Goal: Information Seeking & Learning: Learn about a topic

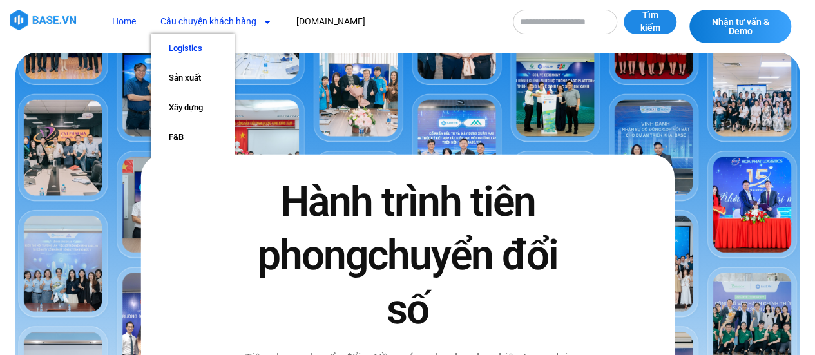
click at [193, 41] on link "Logistics" at bounding box center [193, 49] width 84 height 30
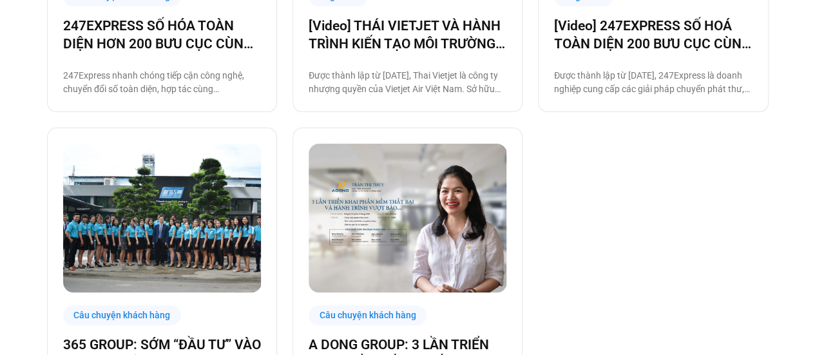
scroll to position [964, 0]
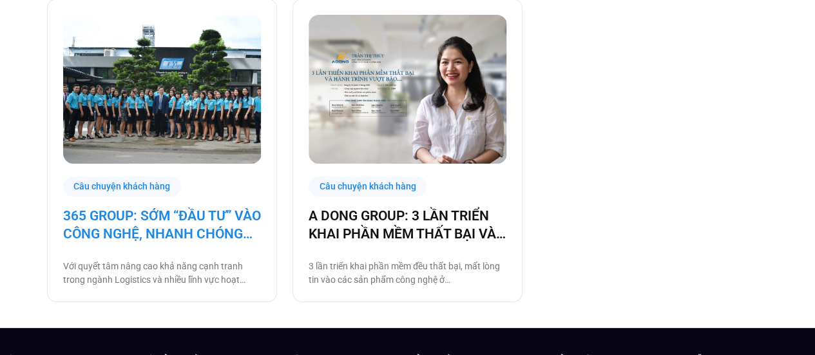
click at [179, 228] on link "365 GROUP: SỚM “ĐẦU TƯ” VÀO CÔNG NGHỆ, NHANH CHÓNG “THU LỢI NHUẬN”" at bounding box center [162, 225] width 198 height 36
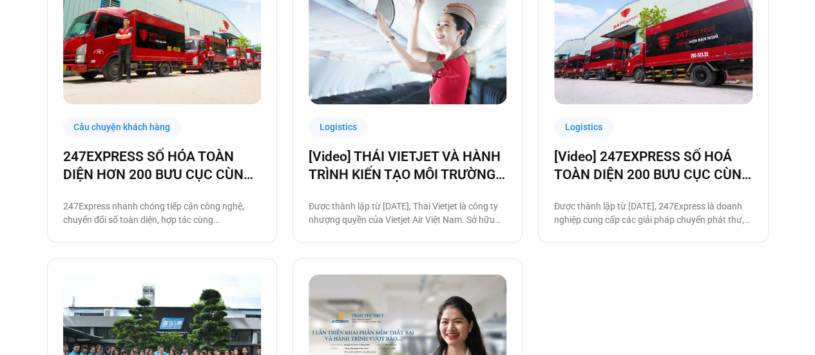
scroll to position [703, 0]
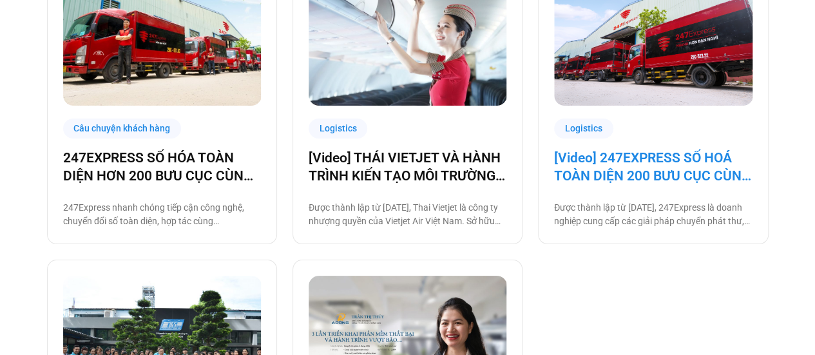
click at [590, 169] on link "[Video] 247EXPRESS SỐ HOÁ TOÀN DIỆN 200 BƯU CỤC CÙNG [DOMAIN_NAME]" at bounding box center [653, 167] width 198 height 36
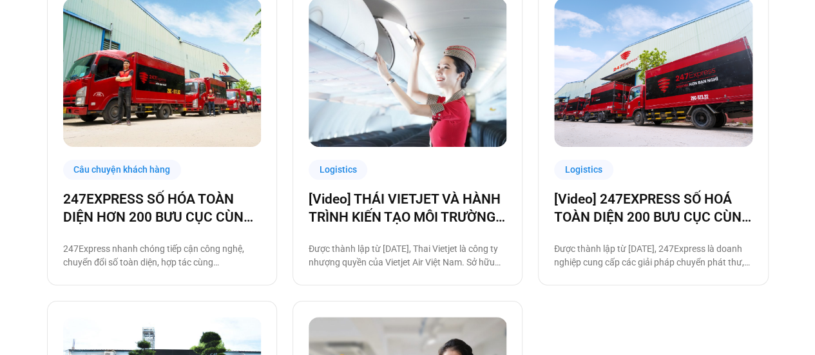
scroll to position [635, 0]
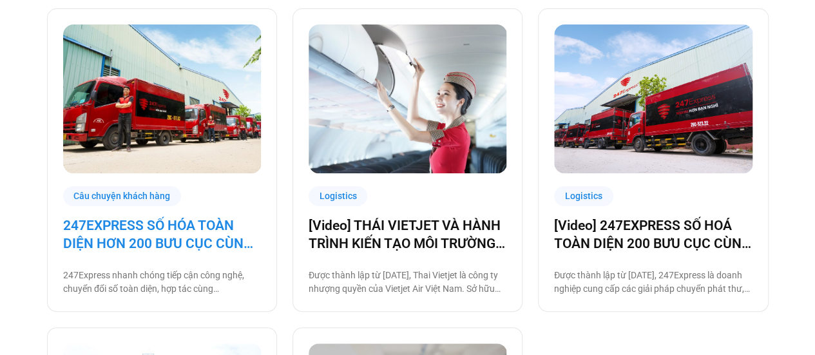
click at [226, 242] on link "247EXPRESS SỐ HÓA TOÀN DIỆN HƠN 200 BƯU CỤC CÙNG [DOMAIN_NAME]" at bounding box center [162, 235] width 198 height 36
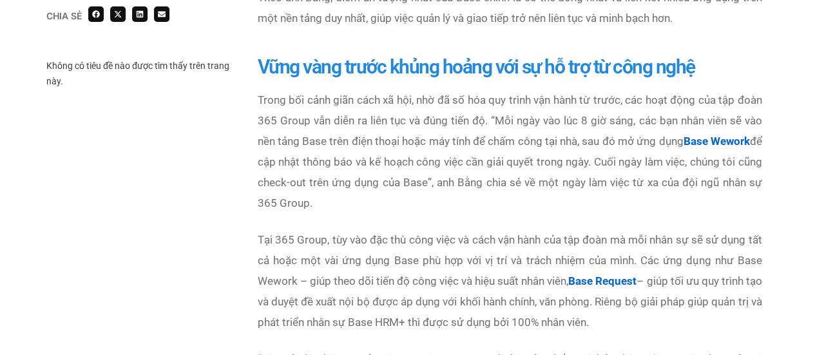
scroll to position [1483, 0]
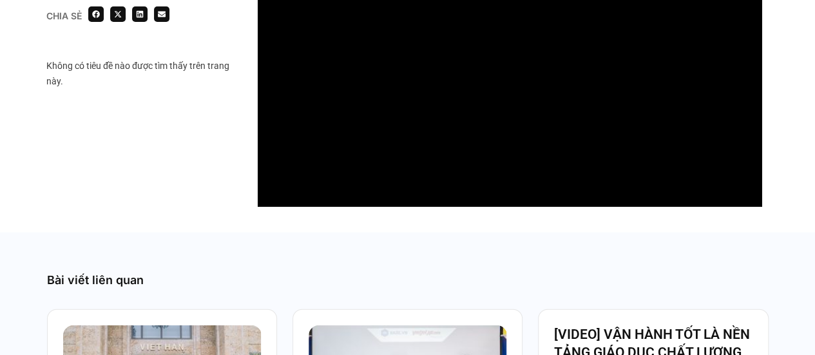
scroll to position [1225, 0]
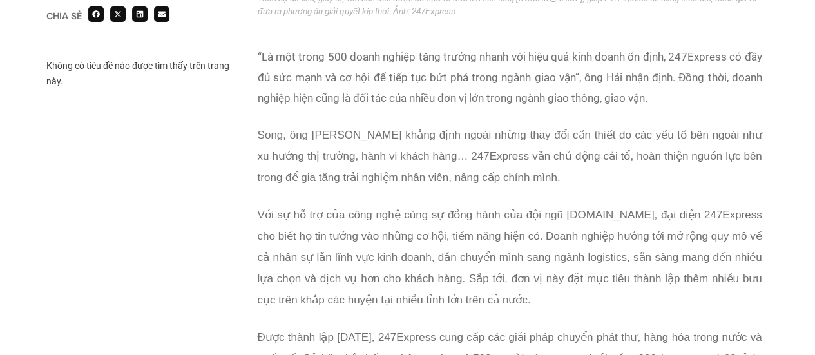
scroll to position [2707, 0]
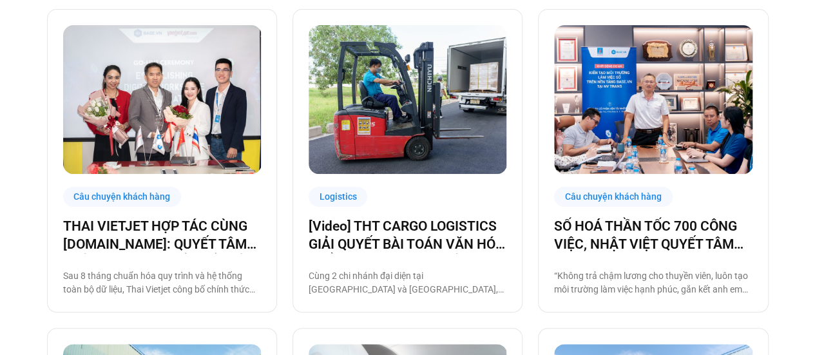
scroll to position [313, 0]
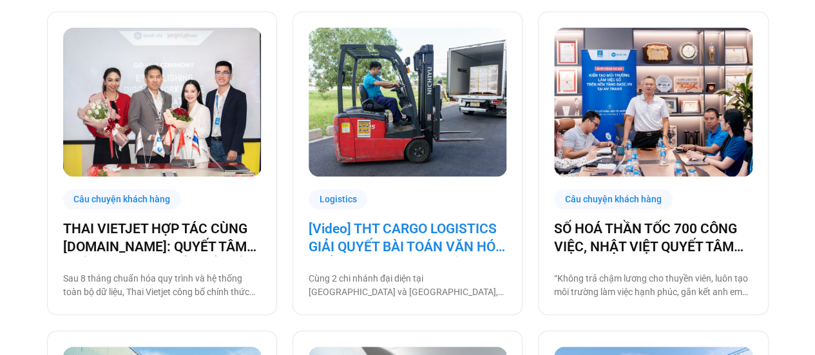
click at [366, 249] on link "[Video] THT CARGO LOGISTICS GIẢI QUYẾT BÀI TOÁN VĂN HÓA NHẰM TĂNG TRƯỞNG BỀN VỮ…" at bounding box center [408, 238] width 198 height 36
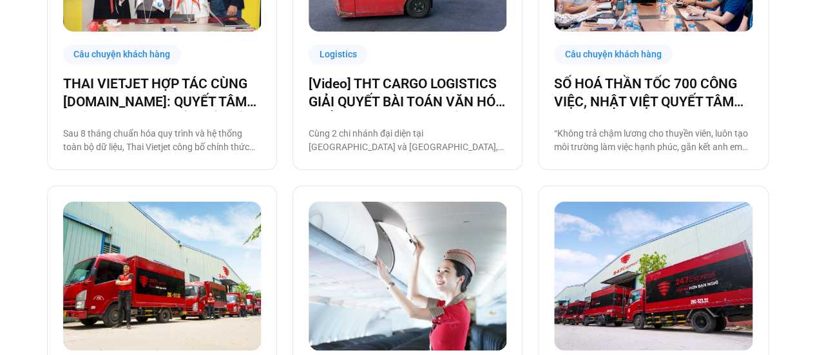
scroll to position [377, 0]
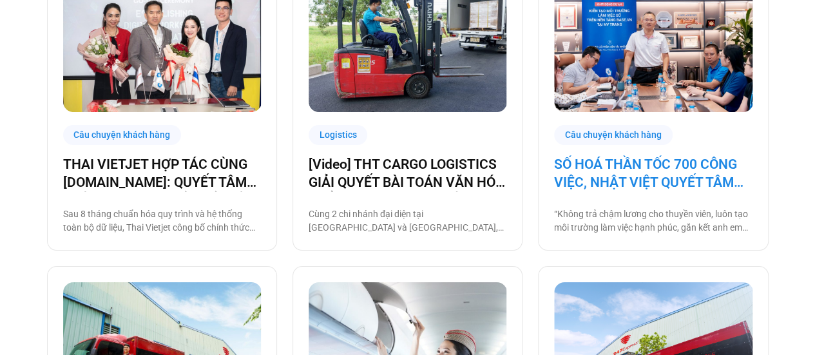
click at [602, 179] on link "SỐ HOÁ THẦN TỐC 700 CÔNG VIỆC, NHẬT VIỆT QUYẾT TÂM “GẮN KẾT TÀU – BỜ”" at bounding box center [653, 173] width 198 height 36
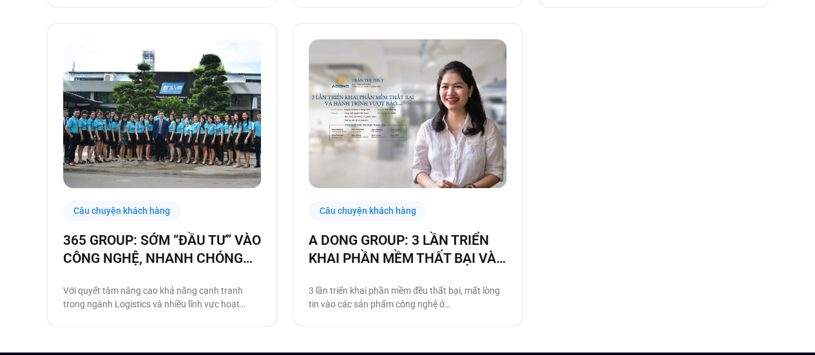
scroll to position [957, 0]
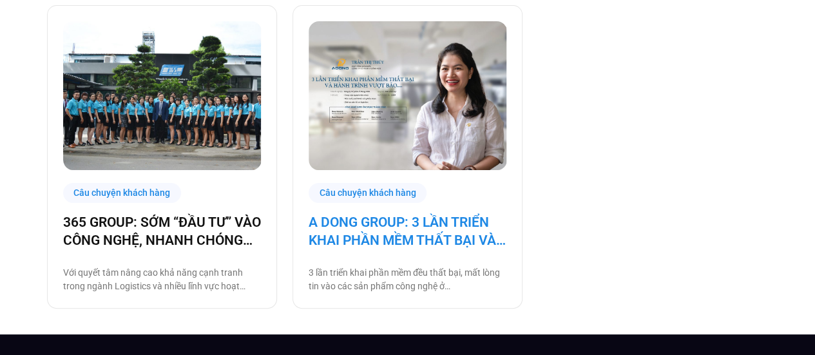
click at [365, 235] on link "A DONG GROUP: 3 LẦN TRIỂN KHAI PHẦN MỀM THẤT BẠI VÀ HÀNH TRÌNH VƯỢT BÃO" at bounding box center [408, 231] width 198 height 36
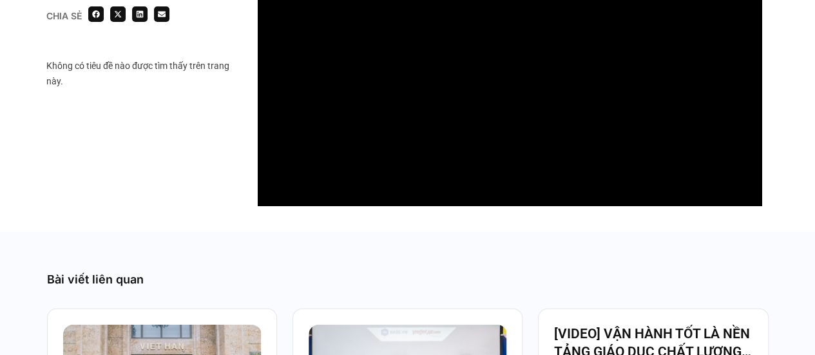
scroll to position [1354, 0]
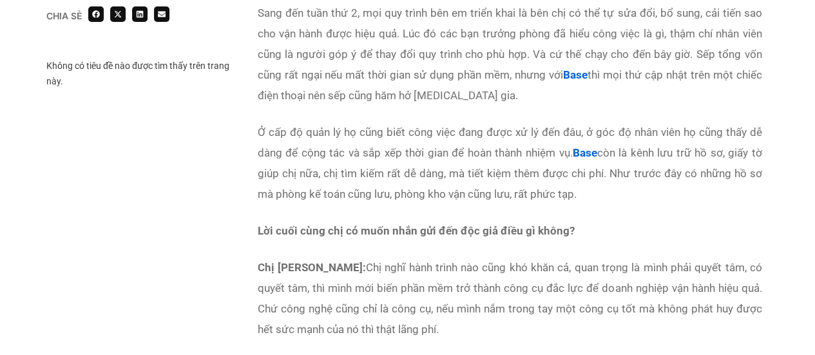
scroll to position [4835, 0]
